Goal: Find specific fact: Find specific fact

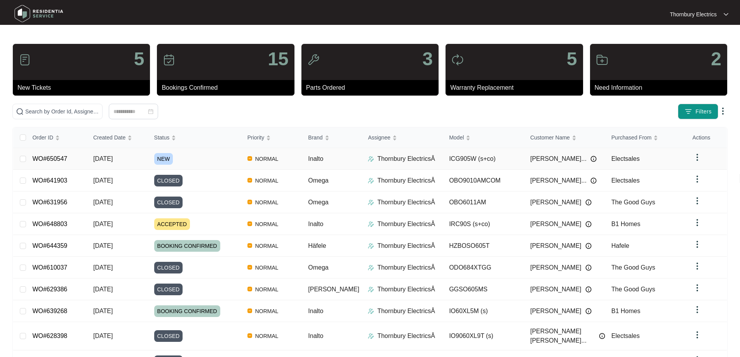
click at [173, 155] on span "NEW" at bounding box center [163, 159] width 19 height 12
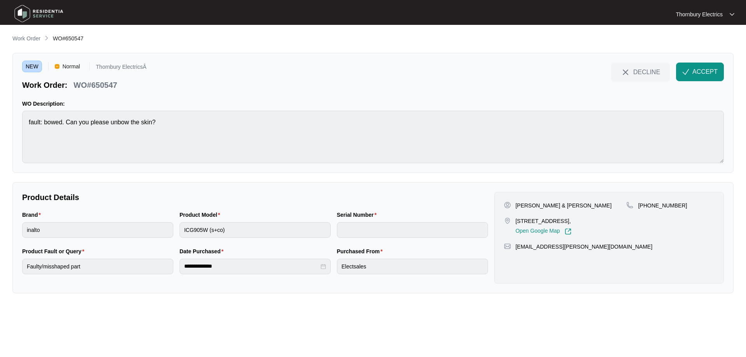
drag, startPoint x: 515, startPoint y: 223, endPoint x: 579, endPoint y: 222, distance: 63.4
click at [572, 222] on p "[STREET_ADDRESS]," at bounding box center [544, 221] width 56 height 8
copy p "[STREET_ADDRESS]"
click at [700, 71] on span "ACCEPT" at bounding box center [705, 71] width 25 height 9
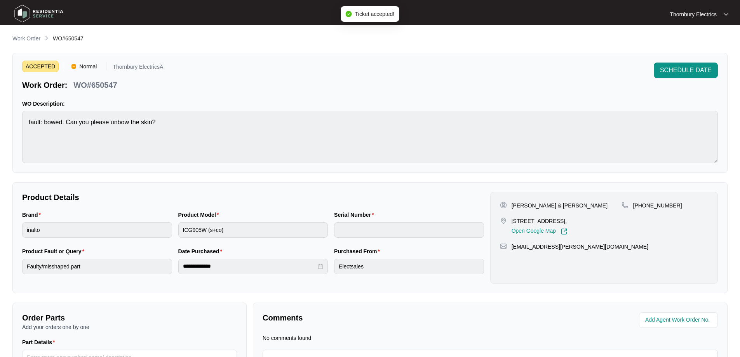
click at [105, 86] on p "WO#650547" at bounding box center [95, 85] width 44 height 11
copy p "650547"
drag, startPoint x: 677, startPoint y: 208, endPoint x: 641, endPoint y: 205, distance: 35.5
click at [641, 205] on div "[PHONE_NUMBER]" at bounding box center [665, 206] width 87 height 8
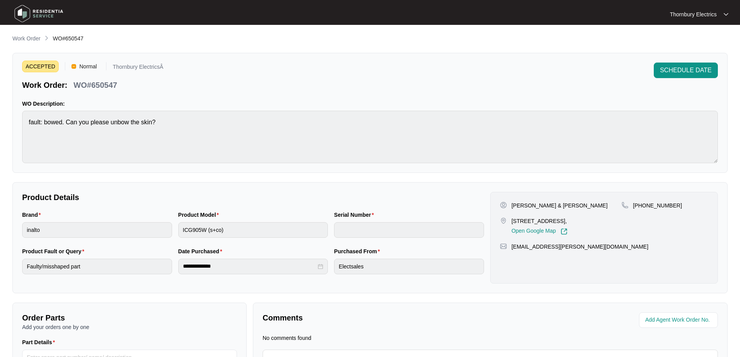
click at [515, 207] on p "[PERSON_NAME] & [PERSON_NAME]" at bounding box center [560, 206] width 96 height 8
copy p "[PERSON_NAME]"
drag, startPoint x: 580, startPoint y: 204, endPoint x: 551, endPoint y: 202, distance: 28.8
click at [551, 202] on p "[PERSON_NAME] & [PERSON_NAME]" at bounding box center [560, 206] width 96 height 8
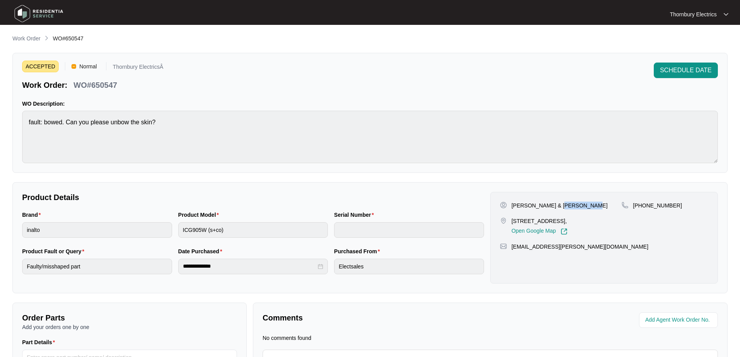
copy p "& Cameron"
click at [529, 203] on p "[PERSON_NAME] & [PERSON_NAME]" at bounding box center [560, 206] width 96 height 8
copy p "Ballantyne"
click at [585, 205] on p "[PERSON_NAME] & [PERSON_NAME]" at bounding box center [560, 206] width 96 height 8
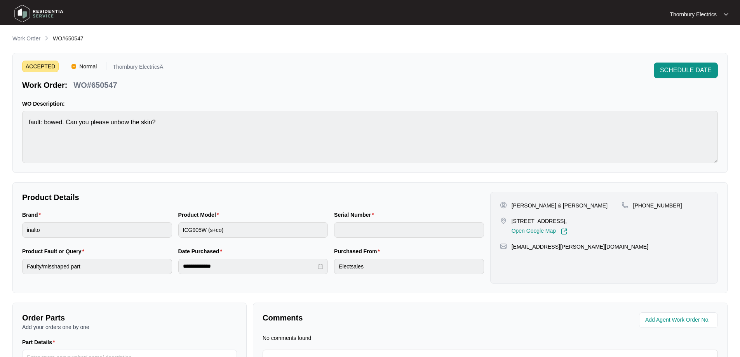
click at [585, 205] on p "[PERSON_NAME] & [PERSON_NAME]" at bounding box center [560, 206] width 96 height 8
copy p "[PERSON_NAME]"
drag, startPoint x: 594, startPoint y: 248, endPoint x: 511, endPoint y: 251, distance: 82.4
click at [511, 251] on div "[PERSON_NAME] & [PERSON_NAME] [STREET_ADDRESS], Open Google Map [PHONE_NUMBER] …" at bounding box center [604, 238] width 228 height 92
copy p "[EMAIL_ADDRESS][PERSON_NAME][DOMAIN_NAME]"
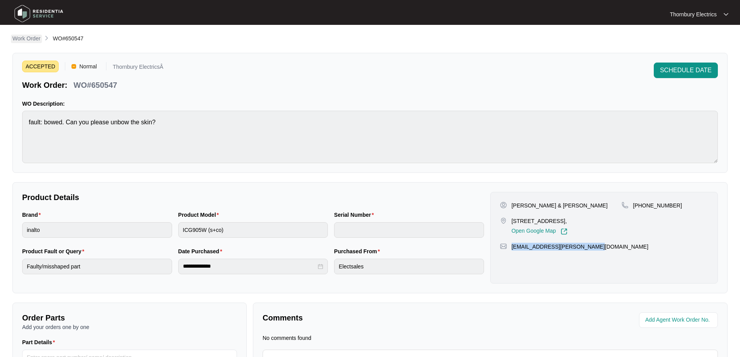
click at [27, 35] on p "Work Order" at bounding box center [26, 39] width 28 height 8
